Goal: Task Accomplishment & Management: Manage account settings

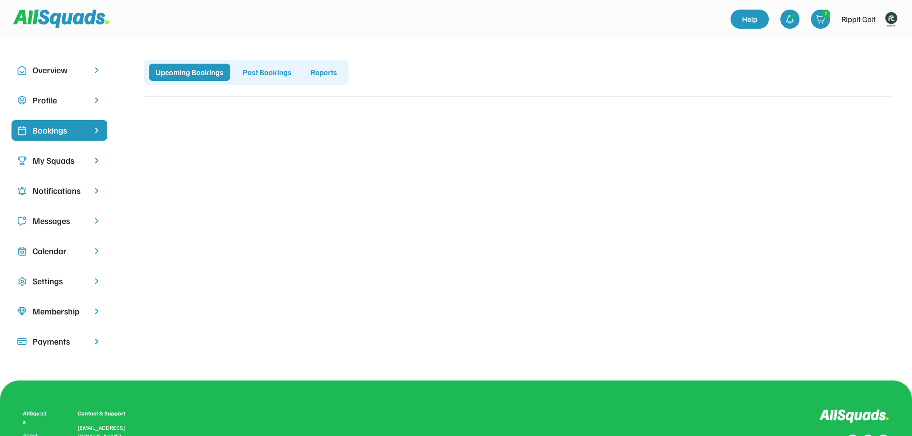
click at [68, 69] on div "Overview" at bounding box center [60, 70] width 54 height 13
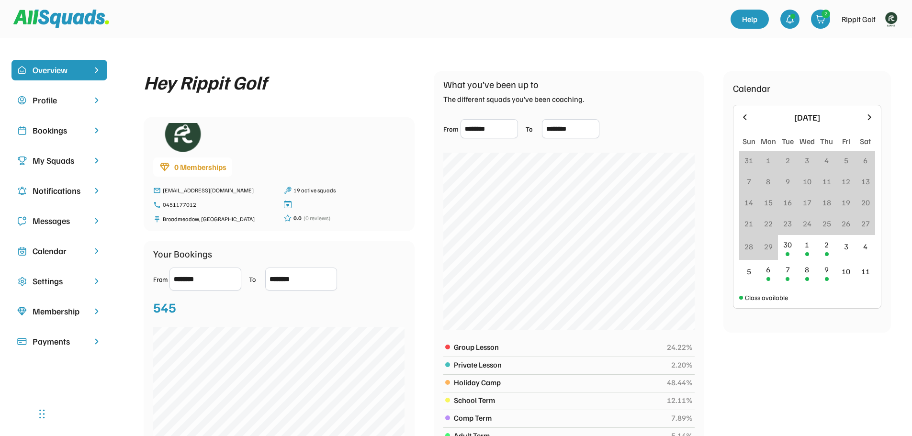
click at [53, 170] on div "My Squads" at bounding box center [59, 160] width 96 height 21
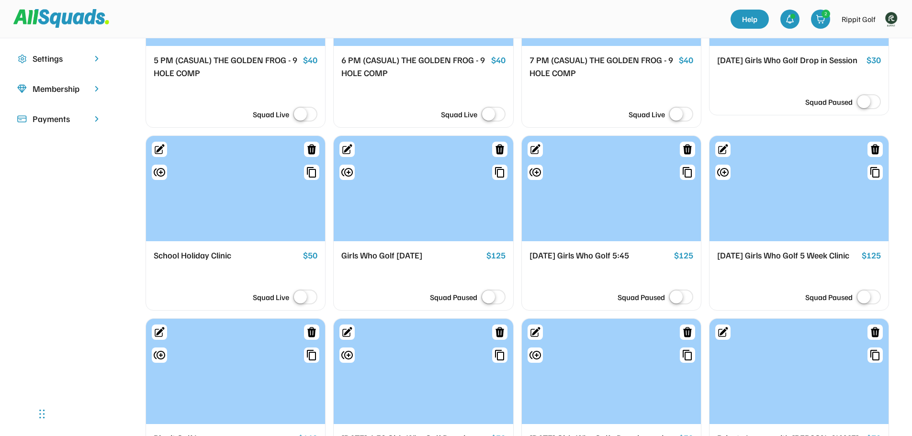
scroll to position [239, 0]
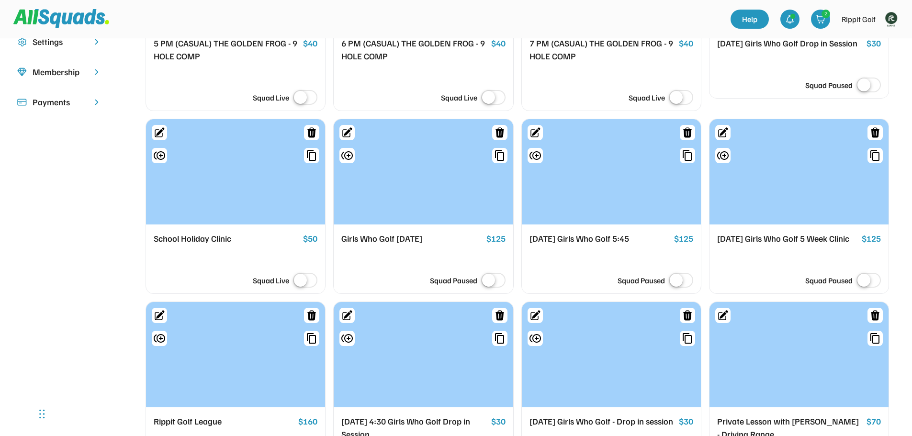
click at [221, 239] on div "School Holiday Clinic" at bounding box center [227, 238] width 146 height 13
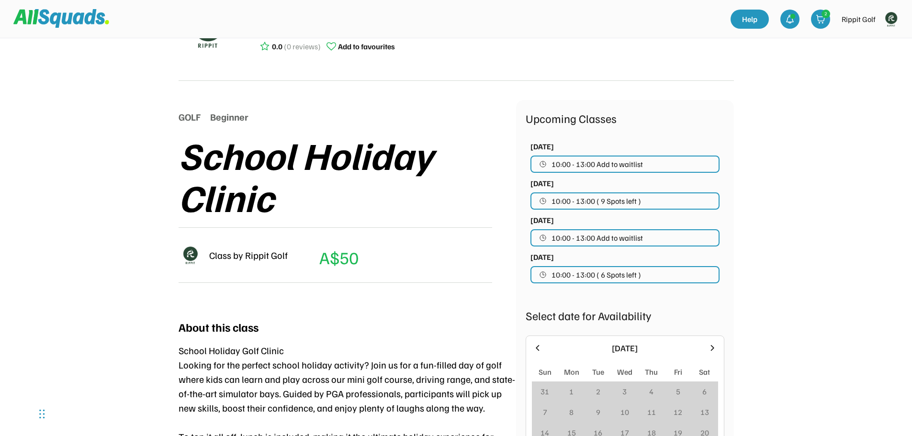
scroll to position [144, 0]
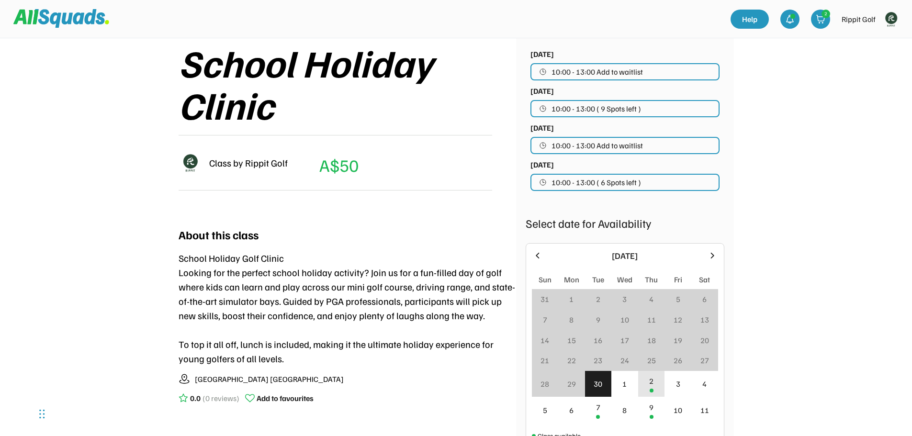
click at [641, 383] on div "2" at bounding box center [651, 384] width 27 height 26
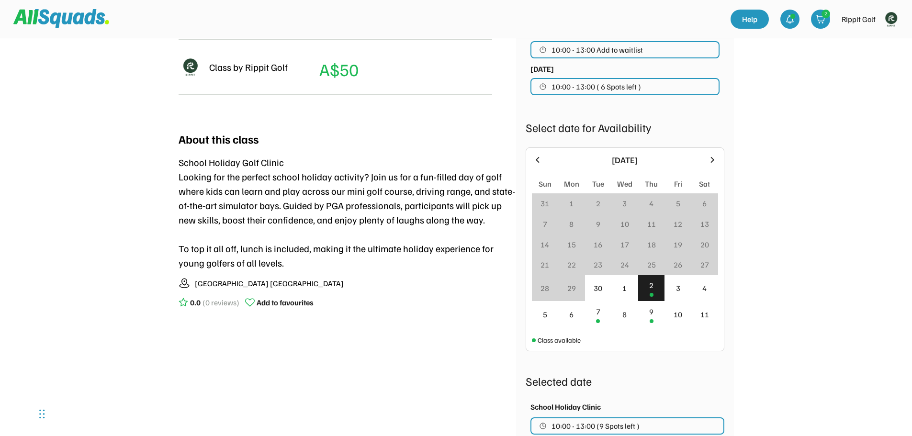
scroll to position [0, 0]
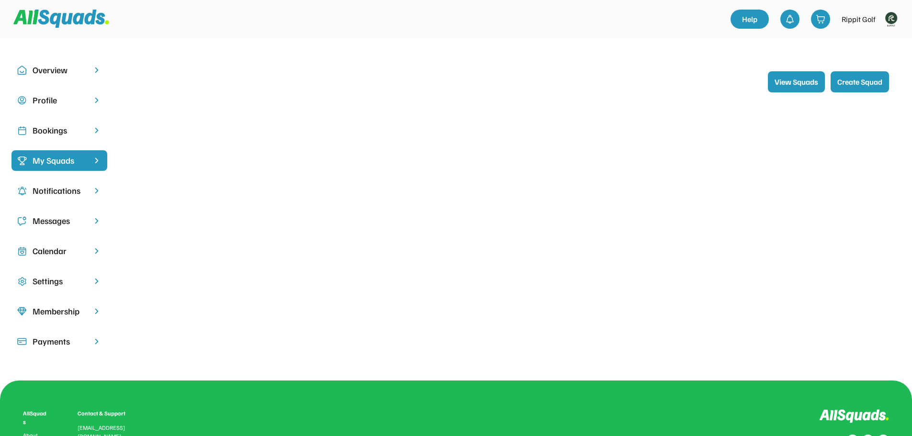
scroll to position [136, 0]
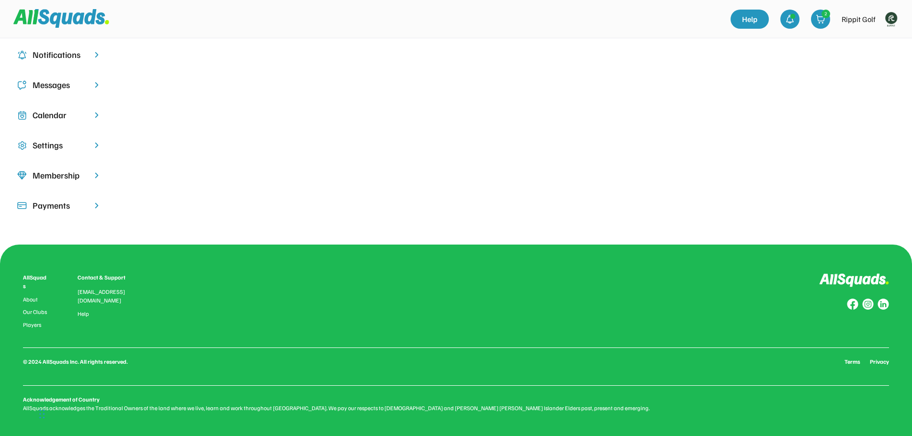
click at [57, 113] on div "Calendar" at bounding box center [60, 115] width 54 height 13
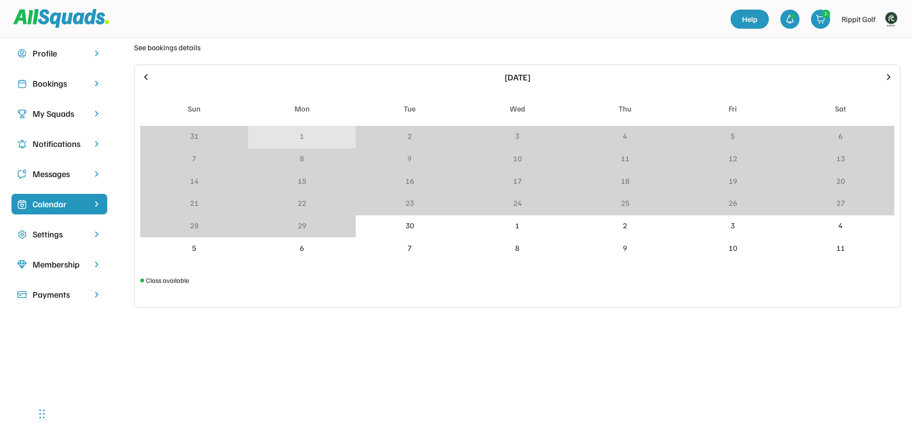
scroll to position [40, 0]
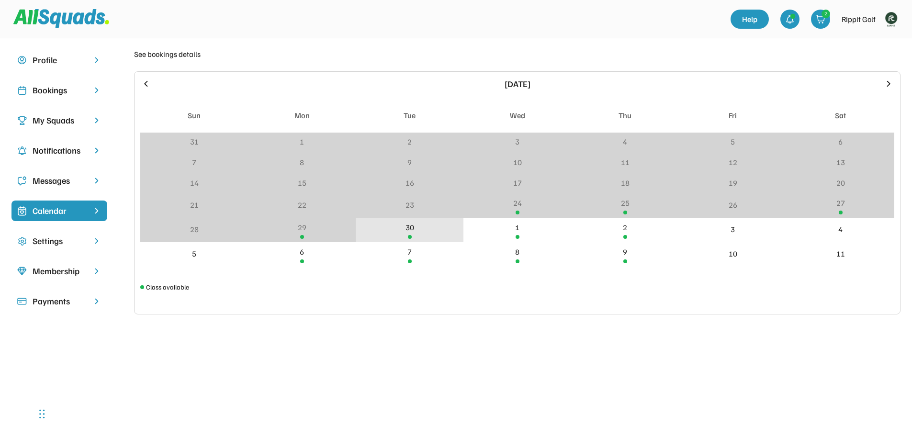
click at [433, 228] on div "30" at bounding box center [410, 230] width 108 height 24
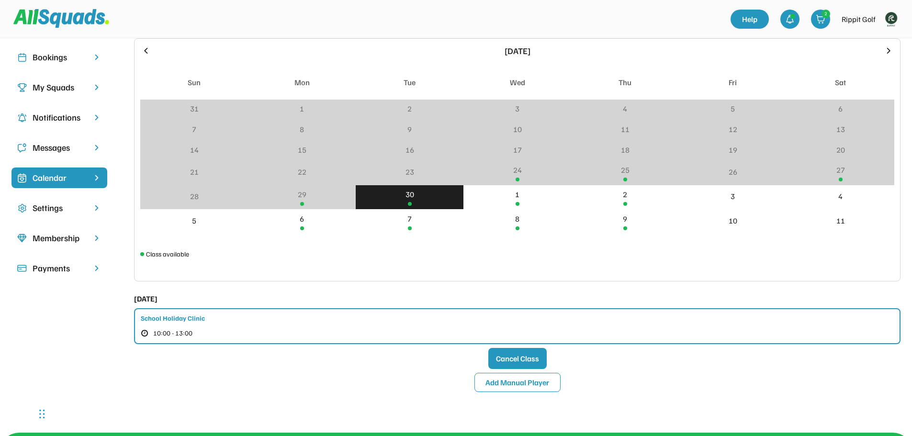
scroll to position [88, 0]
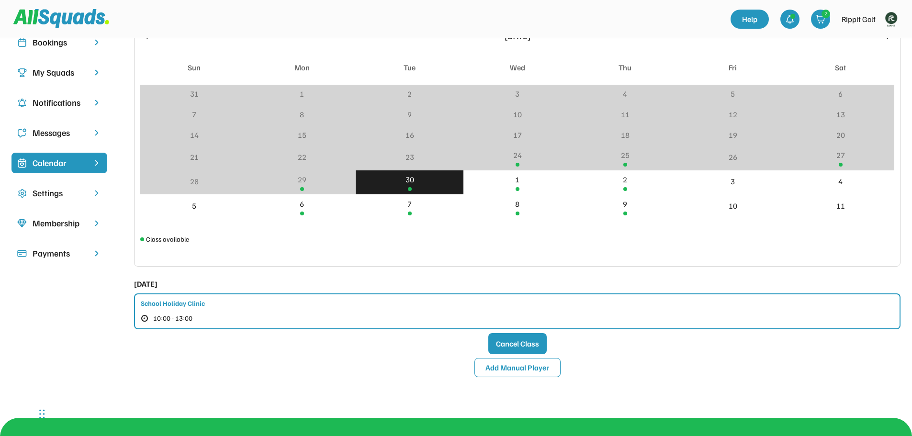
click at [162, 303] on div "School Holiday Clinic" at bounding box center [173, 303] width 64 height 10
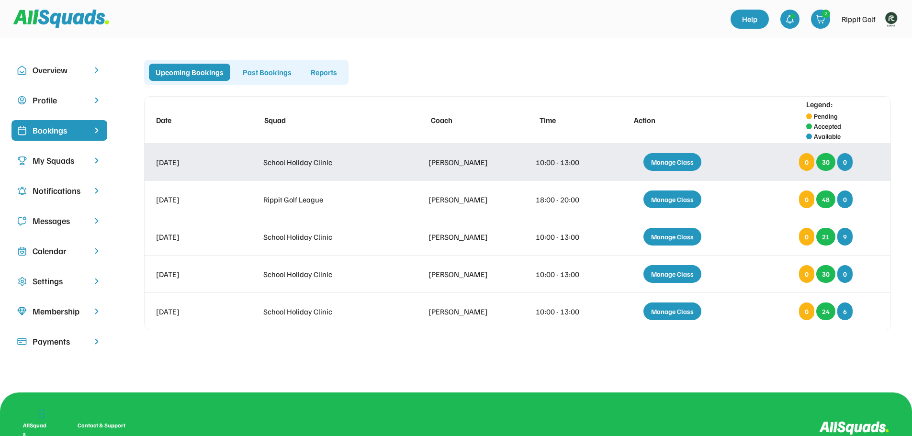
click at [822, 164] on div "30" at bounding box center [825, 162] width 19 height 18
click at [685, 160] on div "Manage Class" at bounding box center [672, 162] width 58 height 18
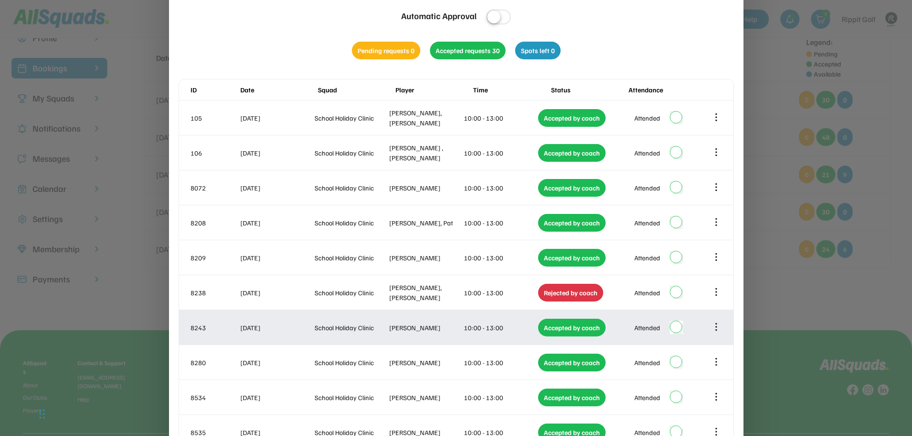
scroll to position [45, 0]
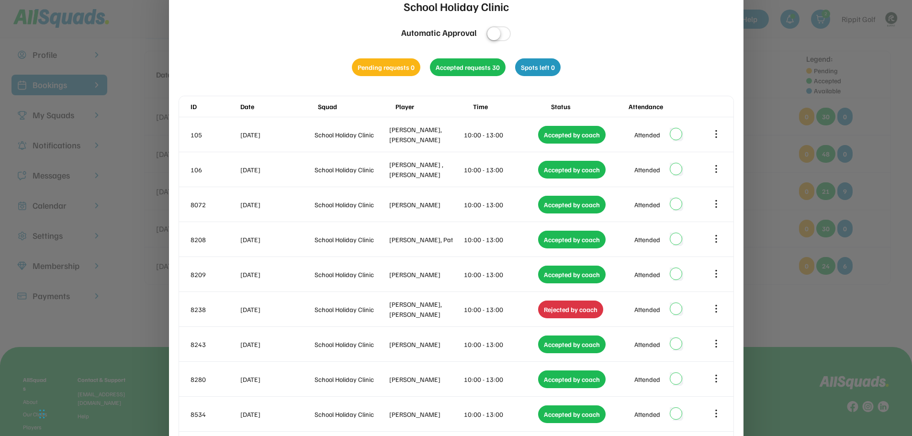
click at [778, 138] on div at bounding box center [456, 218] width 912 height 436
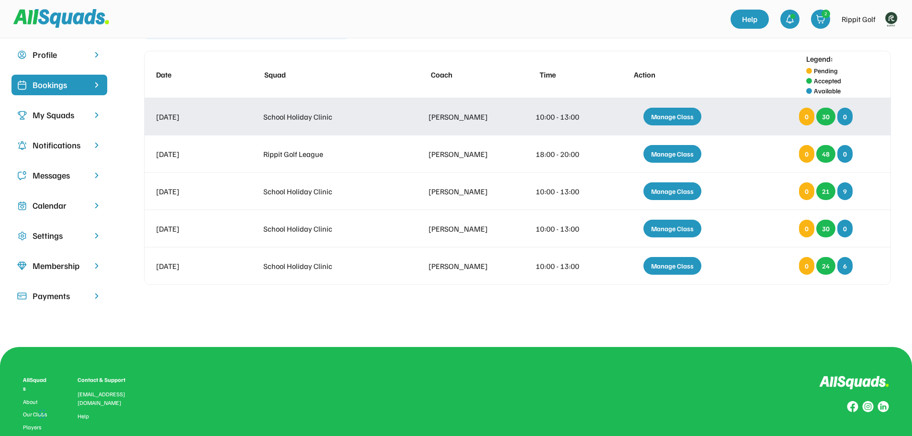
click at [677, 121] on div "Manage Class" at bounding box center [672, 117] width 58 height 18
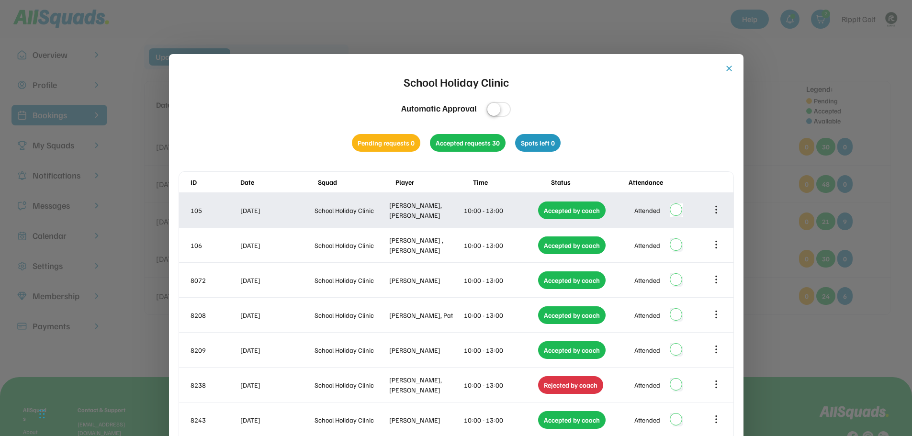
scroll to position [0, 0]
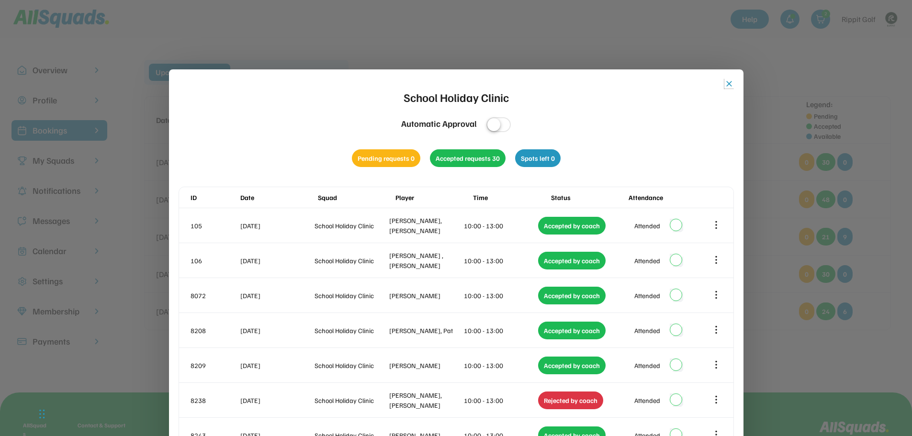
click at [727, 85] on button "close" at bounding box center [729, 84] width 10 height 10
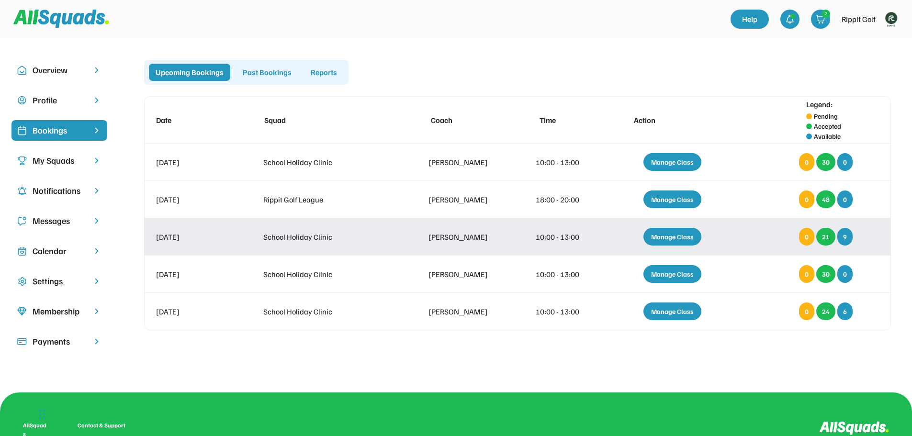
click at [684, 240] on div "Manage Class" at bounding box center [672, 237] width 58 height 18
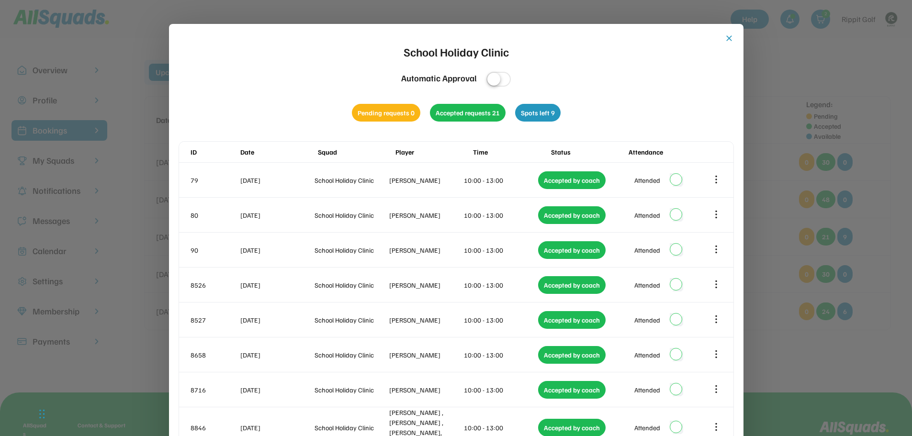
click at [732, 41] on button "close" at bounding box center [729, 39] width 10 height 10
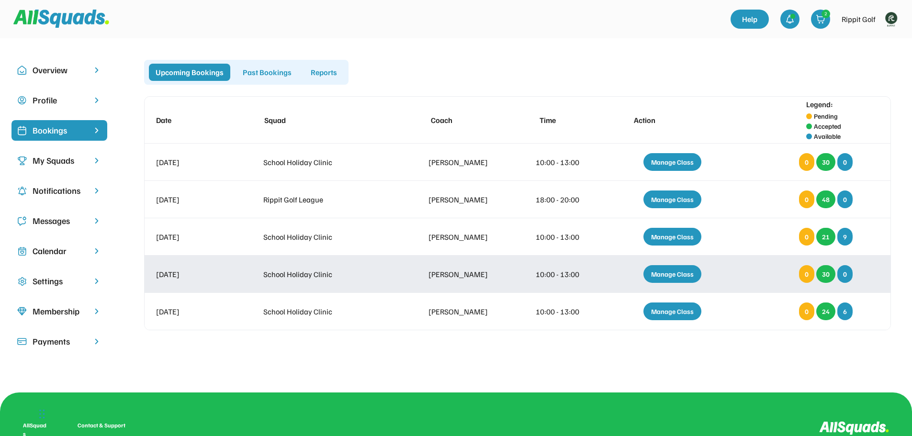
click at [678, 271] on div "Manage Class" at bounding box center [672, 274] width 58 height 18
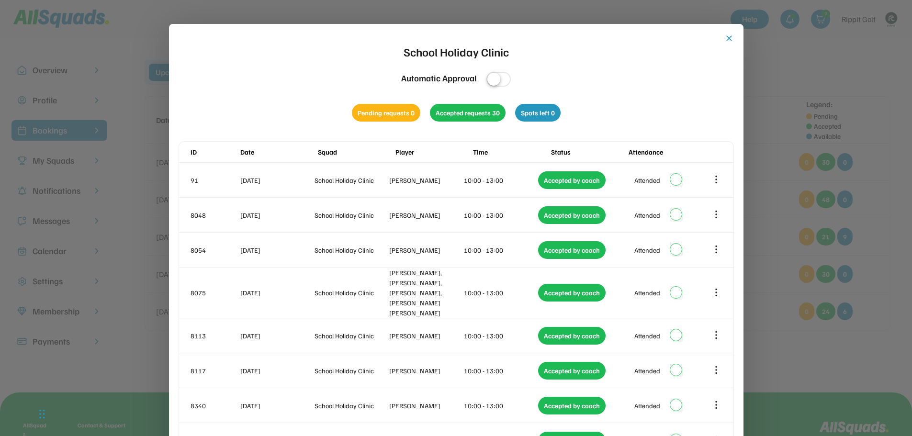
click at [732, 39] on button "close" at bounding box center [729, 39] width 10 height 10
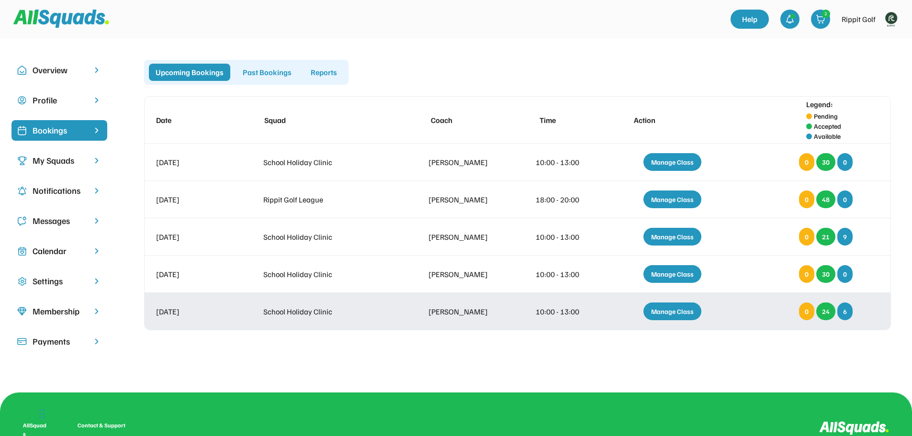
click at [665, 317] on div "Manage Class" at bounding box center [672, 312] width 58 height 18
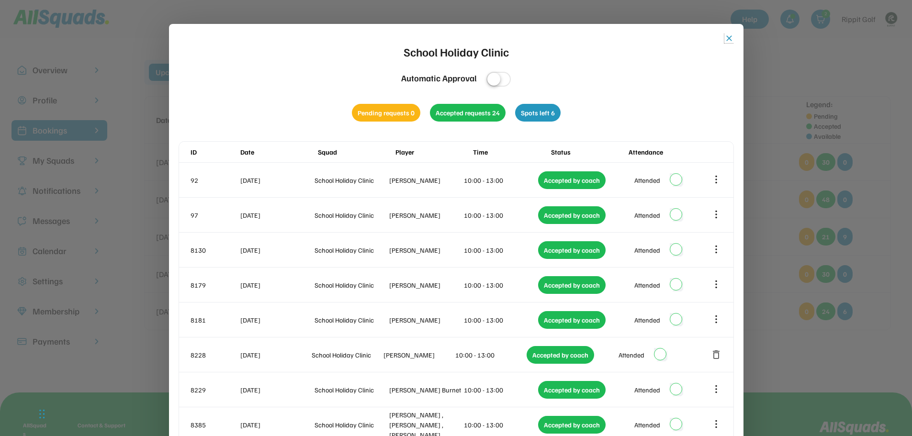
click at [731, 38] on button "close" at bounding box center [729, 39] width 10 height 10
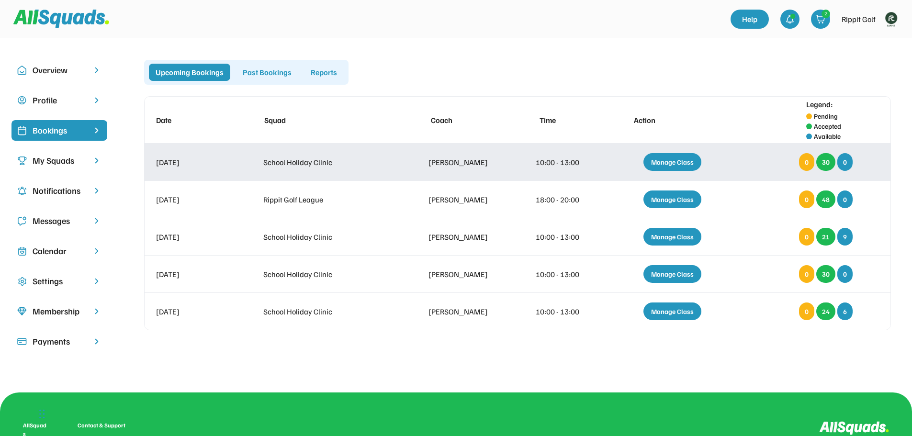
click at [672, 162] on div "Manage Class" at bounding box center [672, 162] width 58 height 18
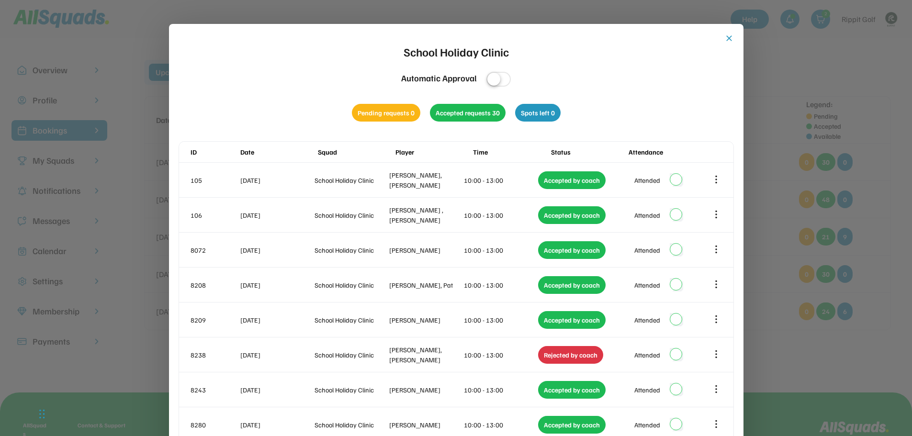
click at [728, 36] on button "close" at bounding box center [729, 39] width 10 height 10
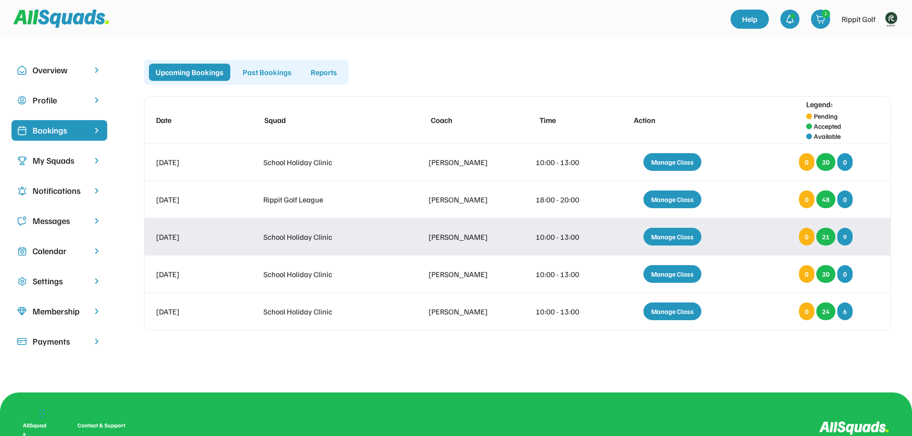
click at [678, 235] on div "Manage Class" at bounding box center [672, 237] width 58 height 18
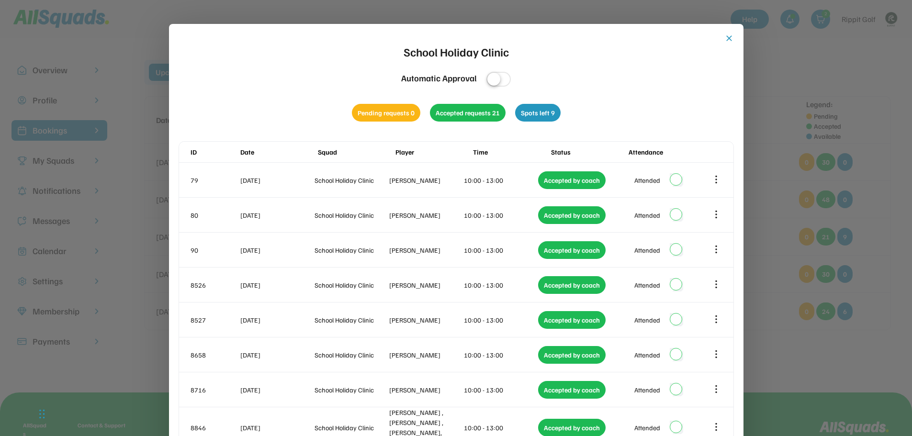
click at [732, 34] on button "close" at bounding box center [729, 39] width 10 height 10
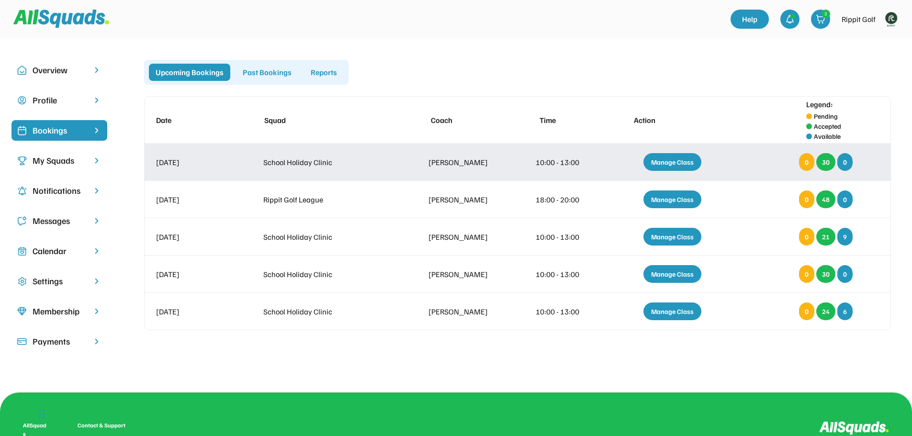
click at [678, 162] on div "Manage Class" at bounding box center [672, 162] width 58 height 18
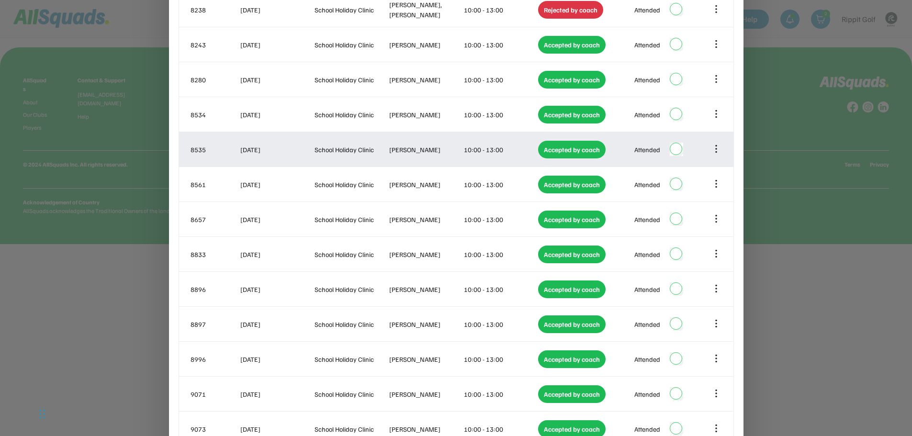
scroll to position [431, 0]
